Goal: Task Accomplishment & Management: Complete application form

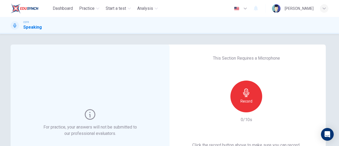
click at [238, 102] on div "Record" at bounding box center [246, 96] width 32 height 32
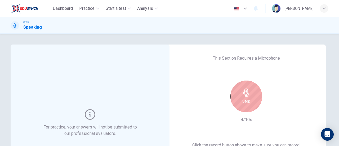
click at [251, 98] on div "Stop" at bounding box center [246, 96] width 32 height 32
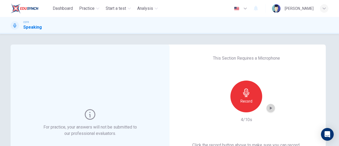
click at [271, 108] on icon "button" at bounding box center [270, 107] width 5 height 5
click at [246, 91] on icon "button" at bounding box center [246, 92] width 8 height 8
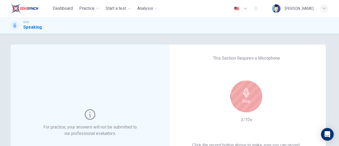
click at [248, 95] on icon "button" at bounding box center [246, 92] width 8 height 8
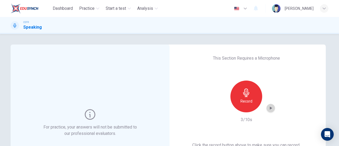
click at [271, 106] on icon "button" at bounding box center [270, 107] width 5 height 5
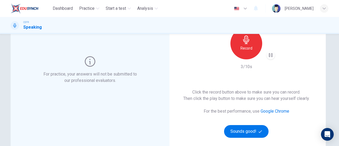
scroll to position [26, 0]
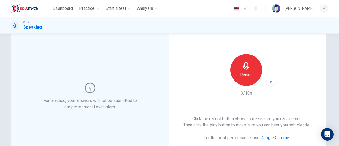
click at [242, 61] on div "Record" at bounding box center [246, 70] width 32 height 32
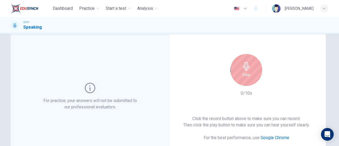
click at [242, 61] on div "Stop" at bounding box center [246, 70] width 32 height 32
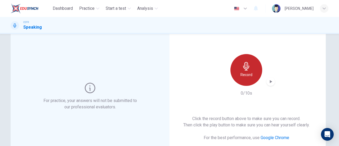
click at [242, 61] on div "Record" at bounding box center [246, 70] width 32 height 32
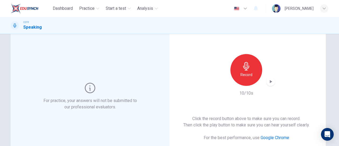
click at [268, 82] on icon "button" at bounding box center [270, 81] width 5 height 5
click at [238, 63] on div "Record" at bounding box center [246, 70] width 32 height 32
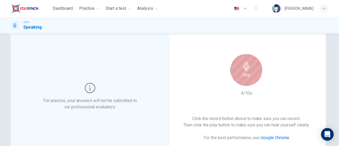
click at [247, 71] on h6 "Stop" at bounding box center [246, 74] width 8 height 6
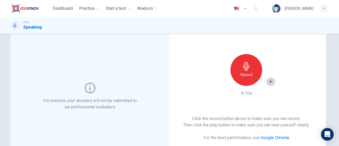
click at [266, 82] on div "button" at bounding box center [270, 81] width 8 height 8
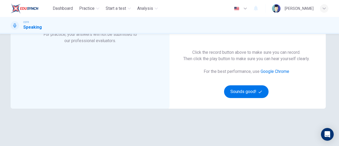
scroll to position [106, 0]
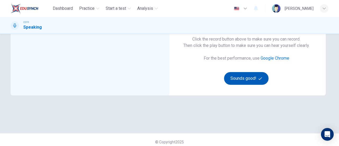
click at [250, 75] on button "Sounds good!" at bounding box center [246, 78] width 44 height 13
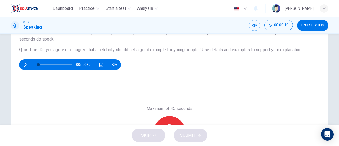
scroll to position [53, 0]
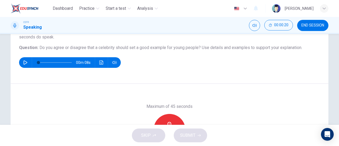
click at [171, 122] on icon "button" at bounding box center [169, 126] width 8 height 8
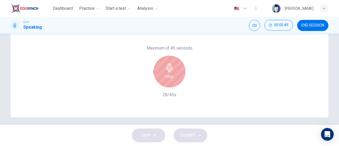
scroll to position [114, 0]
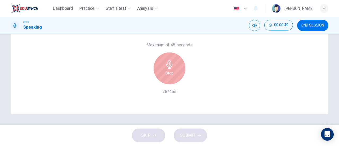
click at [163, 70] on div "Stop" at bounding box center [170, 68] width 32 height 32
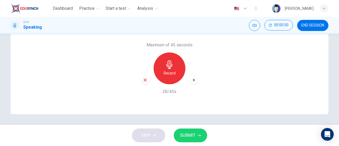
click at [143, 78] on icon "button" at bounding box center [145, 80] width 5 height 5
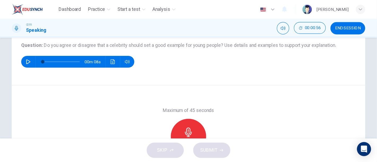
scroll to position [60, 0]
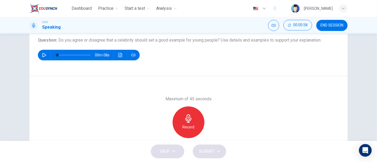
drag, startPoint x: 337, startPoint y: 14, endPoint x: 104, endPoint y: 102, distance: 249.9
click at [104, 102] on div "Maximum of 45 seconds Record 0/45s" at bounding box center [188, 122] width 318 height 92
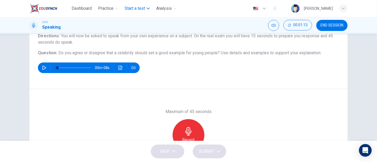
scroll to position [35, 0]
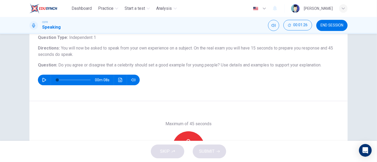
drag, startPoint x: 105, startPoint y: 66, endPoint x: 170, endPoint y: 63, distance: 65.7
click at [170, 63] on span "Do you agree or disagree that a celebrity should set a good example for young p…" at bounding box center [138, 64] width 161 height 5
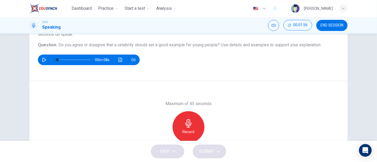
scroll to position [65, 0]
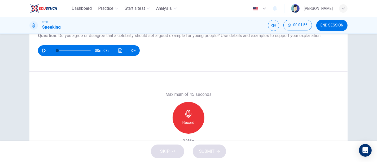
click at [186, 114] on icon "button" at bounding box center [188, 114] width 8 height 8
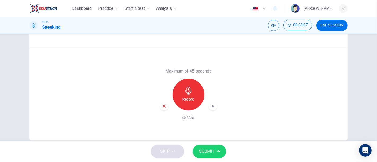
scroll to position [98, 0]
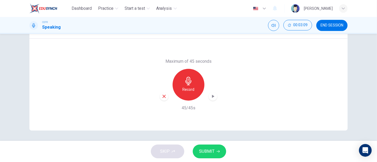
click at [193, 88] on div "Record" at bounding box center [188, 85] width 32 height 32
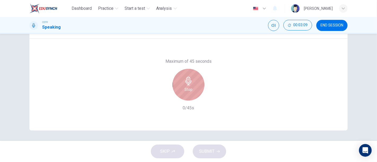
drag, startPoint x: 193, startPoint y: 88, endPoint x: 200, endPoint y: 92, distance: 7.8
click at [195, 92] on div "Stop" at bounding box center [188, 85] width 32 height 32
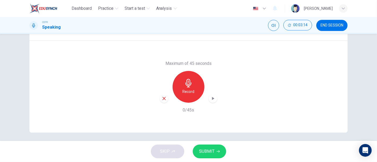
scroll to position [97, 0]
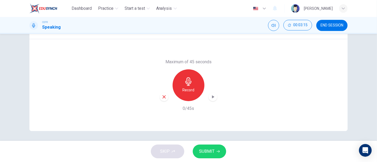
click at [180, 89] on div "Record" at bounding box center [188, 85] width 32 height 32
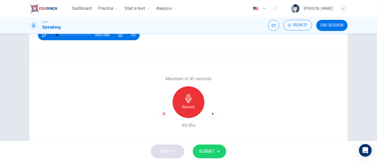
scroll to position [94, 0]
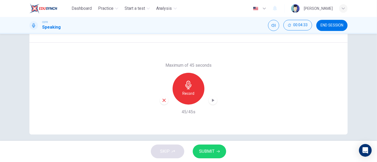
click at [212, 100] on icon "button" at bounding box center [213, 100] width 2 height 3
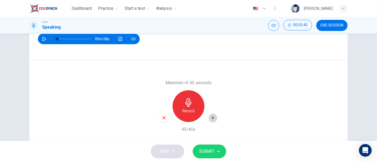
scroll to position [98, 0]
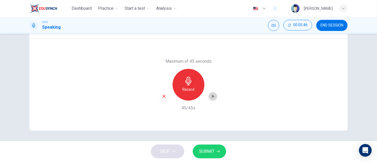
click at [214, 146] on button "SUBMIT" at bounding box center [208, 152] width 33 height 14
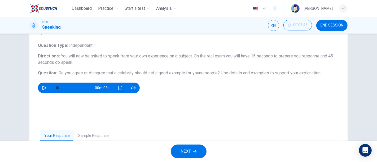
scroll to position [69, 0]
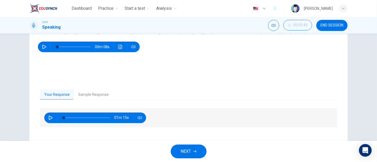
click at [39, 42] on div "00m 08s" at bounding box center [89, 47] width 102 height 11
click at [41, 44] on button "button" at bounding box center [44, 47] width 8 height 11
click at [116, 48] on button "Click to see the audio transcription" at bounding box center [120, 47] width 8 height 11
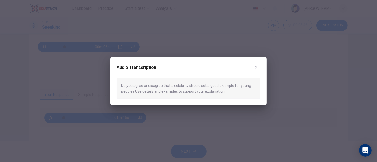
click at [257, 66] on icon "button" at bounding box center [256, 67] width 4 height 4
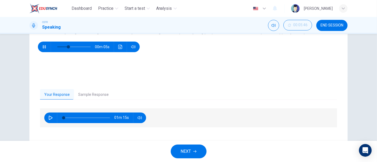
click at [40, 48] on button "button" at bounding box center [44, 47] width 8 height 11
type input "33"
click at [92, 100] on div "Your Response Sample Response 01m 15s 00m 47s" at bounding box center [188, 119] width 297 height 60
click at [89, 91] on button "Sample Response" at bounding box center [93, 94] width 39 height 11
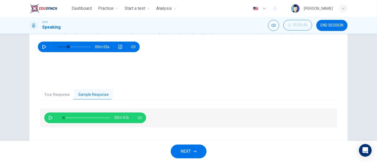
scroll to position [98, 0]
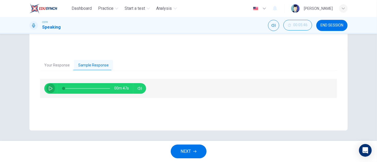
click at [51, 88] on icon "button" at bounding box center [50, 88] width 4 height 4
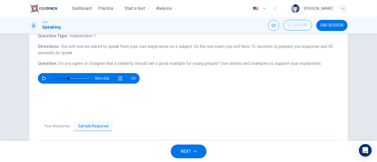
scroll to position [0, 0]
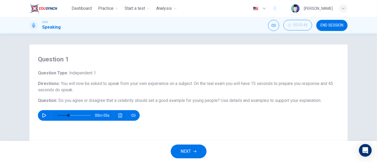
type input "0"
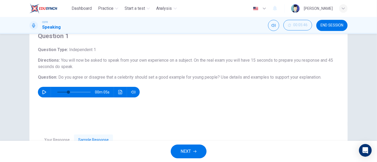
scroll to position [59, 0]
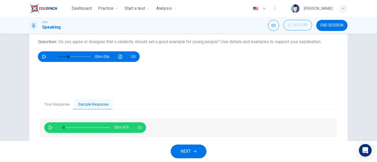
click at [183, 146] on span "NEXT" at bounding box center [186, 151] width 10 height 7
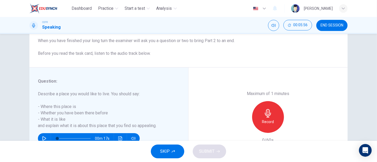
scroll to position [88, 0]
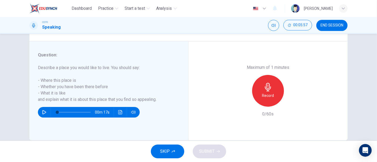
click at [42, 112] on icon "button" at bounding box center [44, 112] width 4 height 4
click at [38, 83] on h6 "Describe a place you would like to live. You should say: - Where this place is …" at bounding box center [105, 84] width 135 height 38
type input "0"
click at [274, 91] on div "Record" at bounding box center [268, 91] width 32 height 32
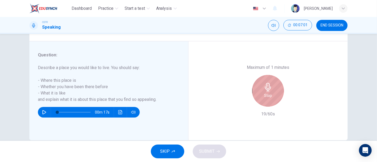
click at [269, 91] on icon "button" at bounding box center [267, 87] width 8 height 8
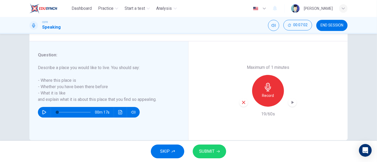
click at [243, 104] on icon "button" at bounding box center [243, 102] width 3 height 3
click at [260, 89] on div "Record" at bounding box center [268, 91] width 32 height 32
click at [223, 146] on button "SUBMIT" at bounding box center [208, 152] width 33 height 14
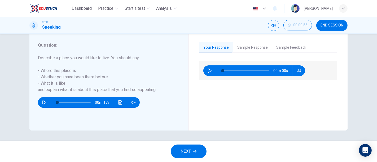
scroll to position [69, 0]
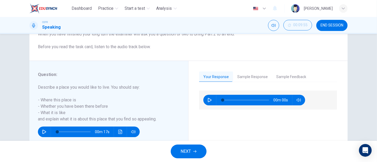
click at [212, 102] on button "button" at bounding box center [209, 100] width 8 height 11
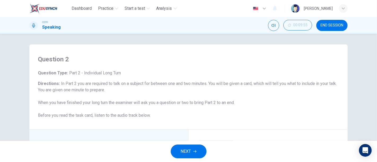
scroll to position [98, 0]
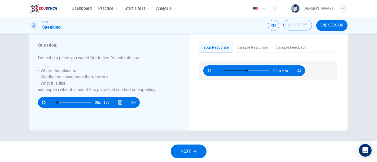
click at [233, 50] on button "Sample Response" at bounding box center [252, 47] width 39 height 11
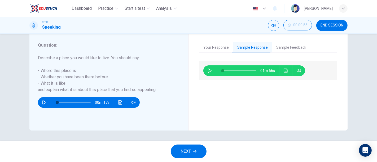
click at [225, 48] on button "Your Response" at bounding box center [216, 47] width 34 height 11
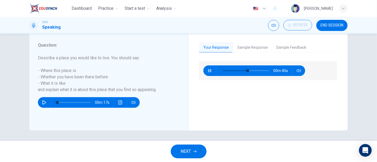
click at [251, 47] on button "Sample Response" at bounding box center [252, 47] width 39 height 11
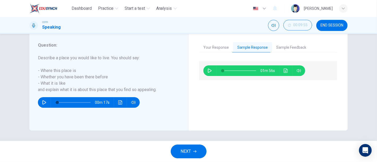
click at [285, 77] on div "01m 56s" at bounding box center [268, 70] width 138 height 19
click at [285, 72] on icon "Click to see the audio transcription" at bounding box center [285, 71] width 4 height 4
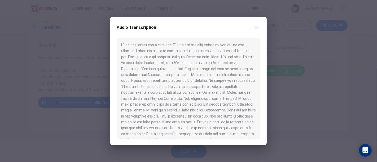
scroll to position [0, 0]
click at [258, 28] on button "button" at bounding box center [256, 27] width 8 height 8
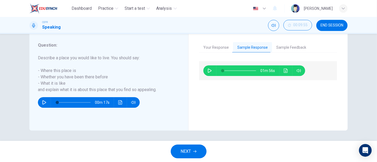
click at [223, 45] on button "Your Response" at bounding box center [216, 47] width 34 height 11
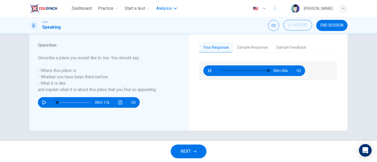
type input "0"
click at [339, 27] on button "END SESSION" at bounding box center [331, 25] width 31 height 11
